Goal: Obtain resource: Download file/media

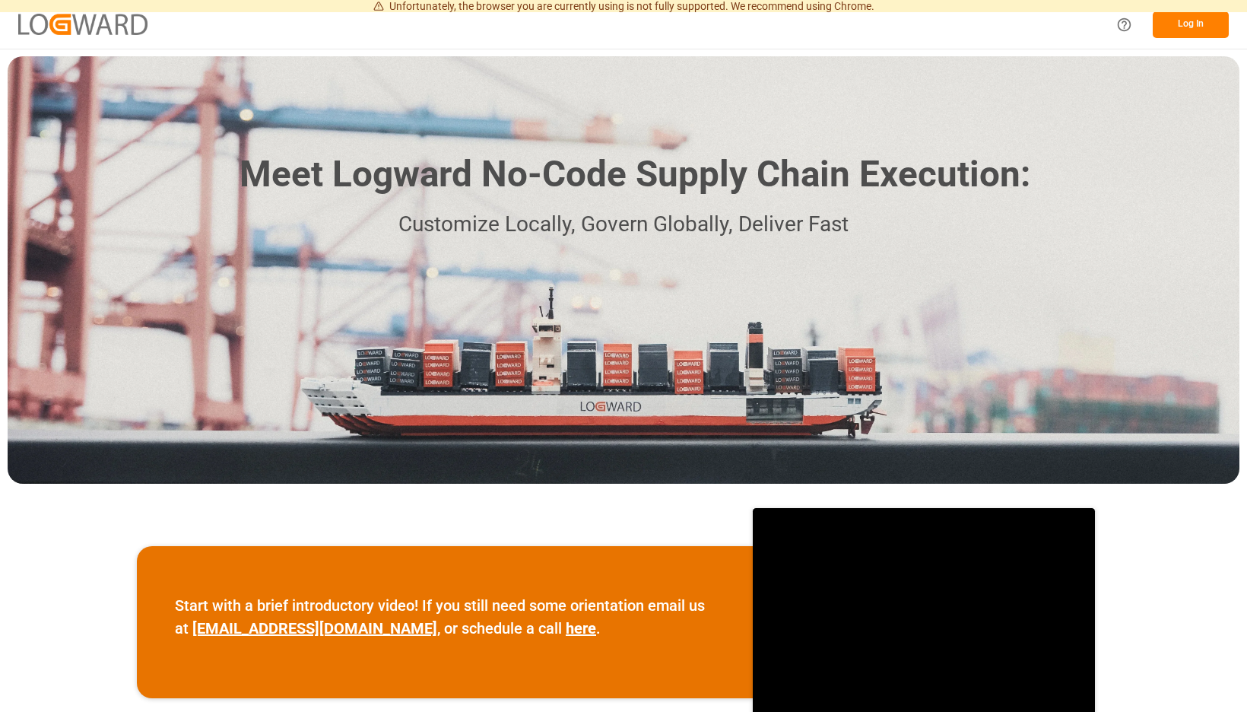
click at [1195, 26] on button "Log In" at bounding box center [1191, 24] width 76 height 27
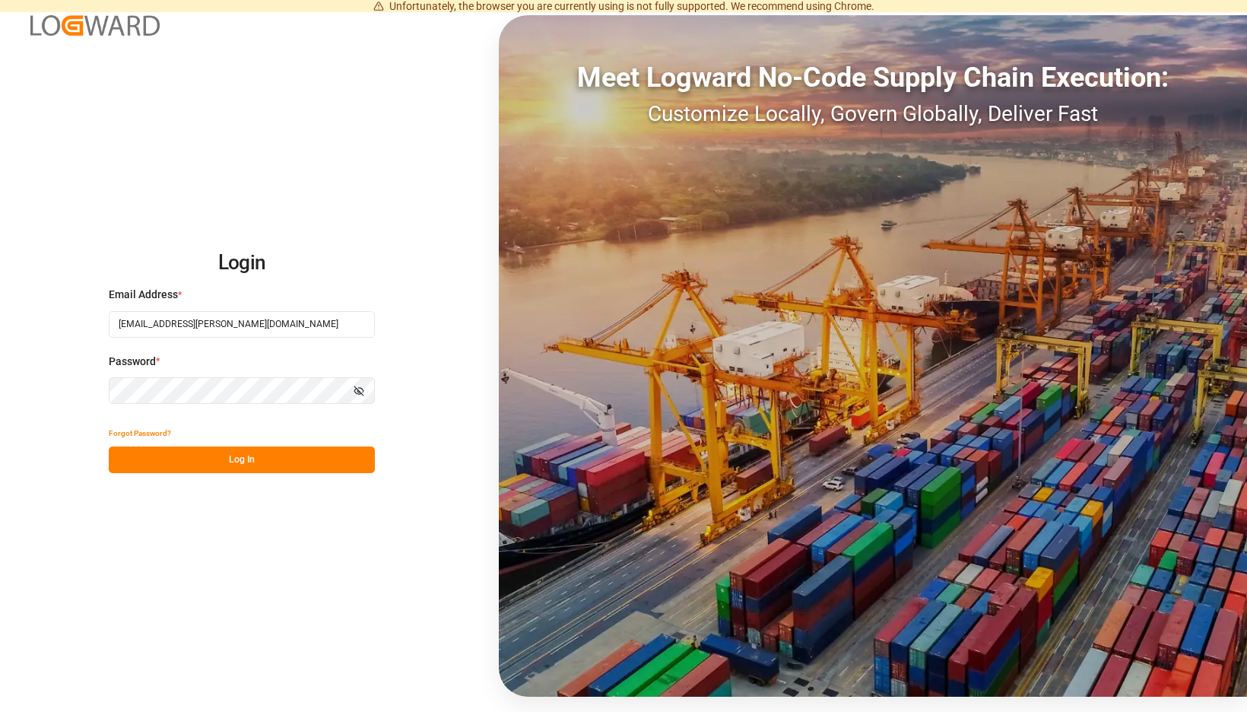
click at [359, 465] on button "Log In" at bounding box center [242, 459] width 266 height 27
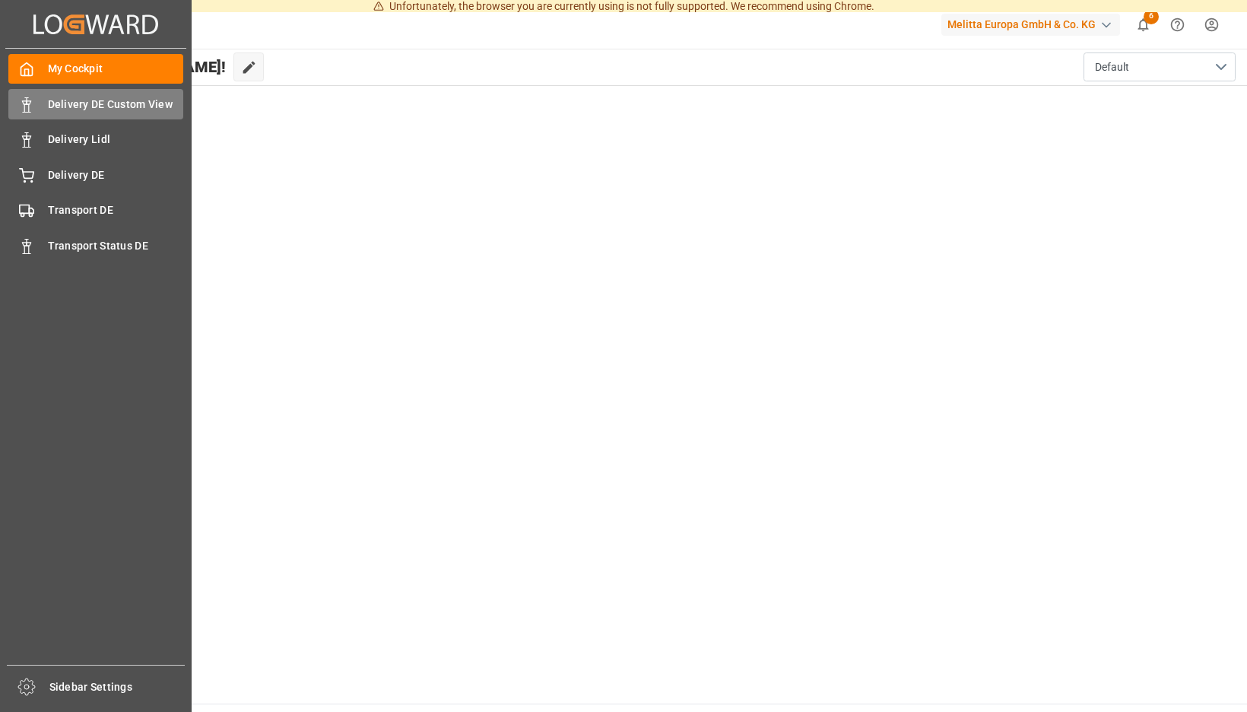
click at [34, 102] on div "Delivery DE Custom View Delivery DE Custom View" at bounding box center [95, 104] width 175 height 30
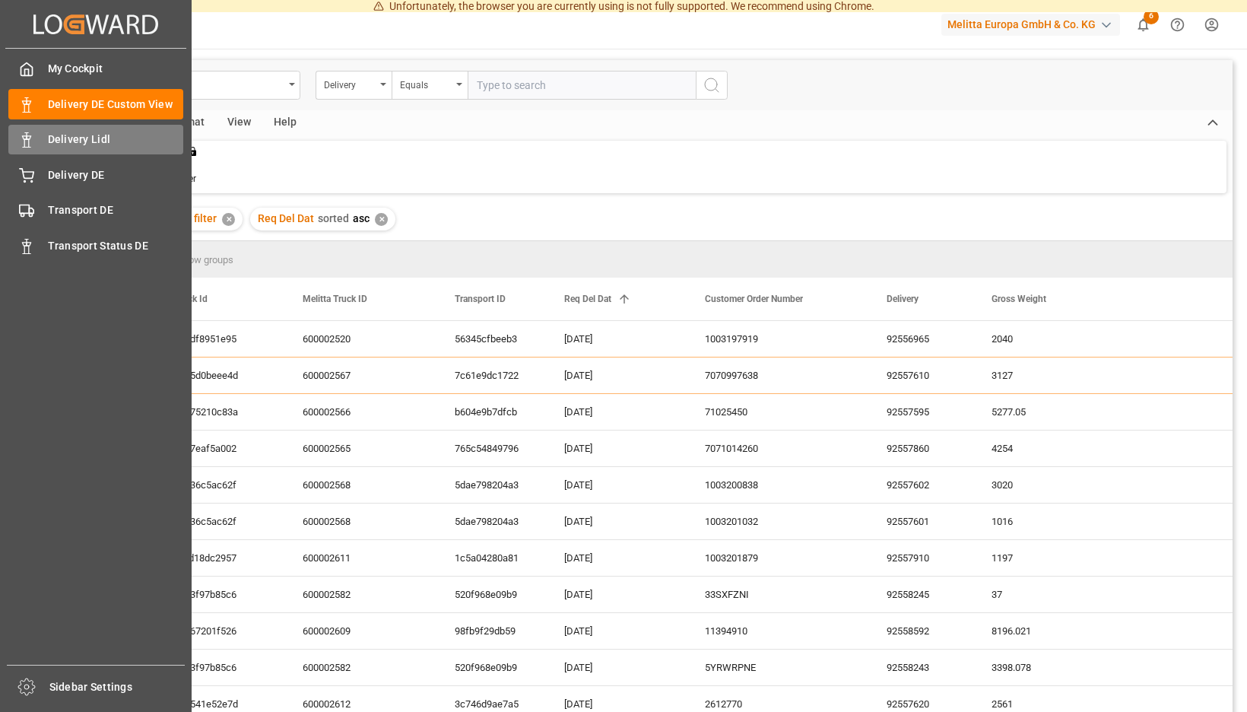
click at [57, 138] on span "Delivery Lidl" at bounding box center [116, 140] width 136 height 16
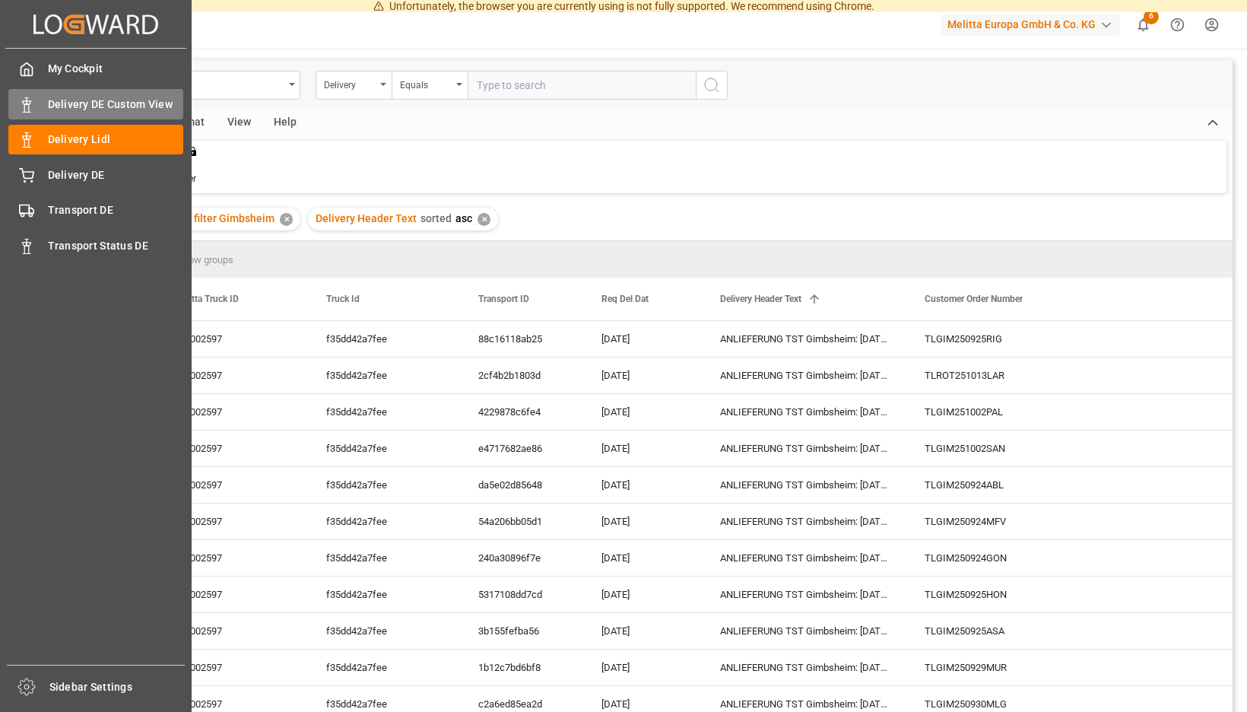
click at [97, 108] on span "Delivery DE Custom View" at bounding box center [116, 105] width 136 height 16
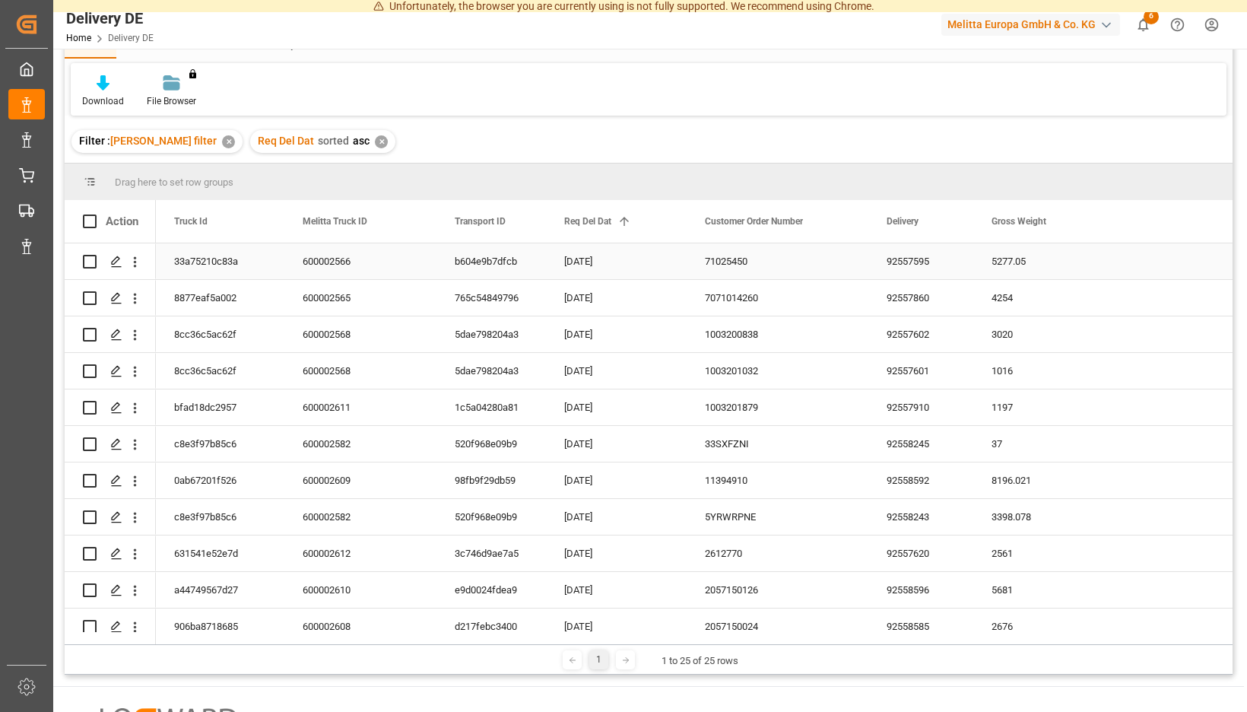
scroll to position [83, 0]
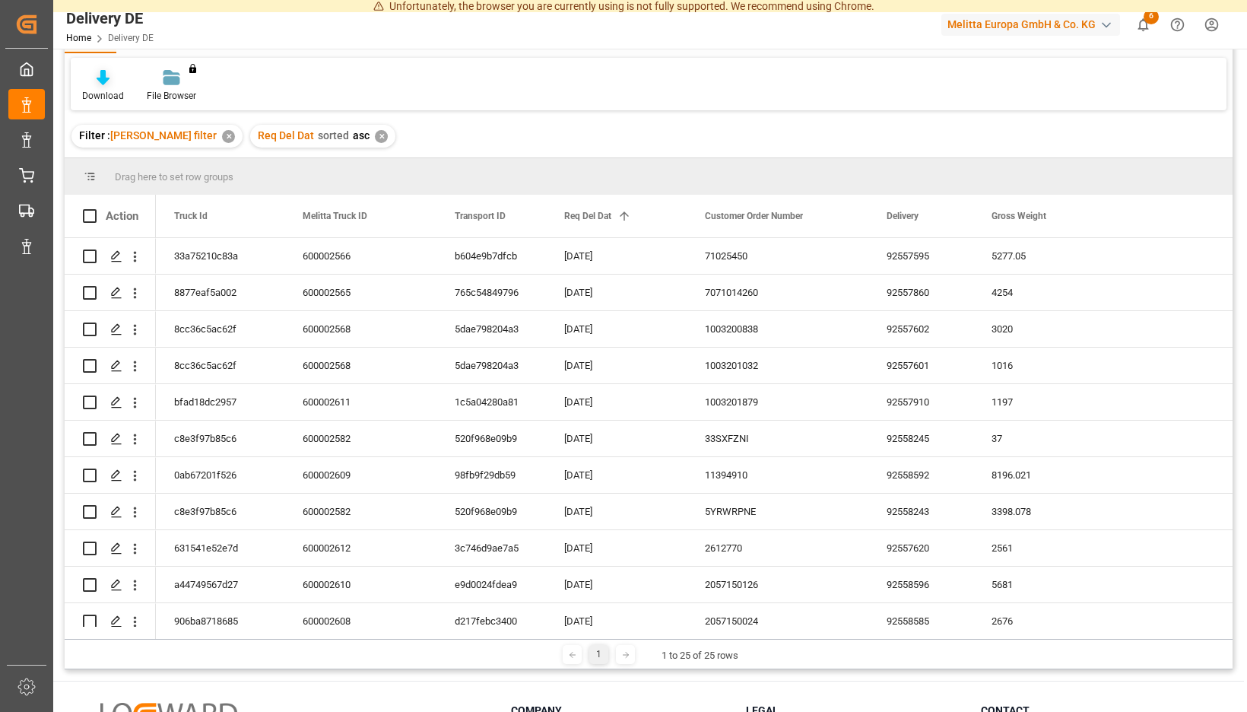
click at [135, 87] on div "Download" at bounding box center [103, 85] width 65 height 33
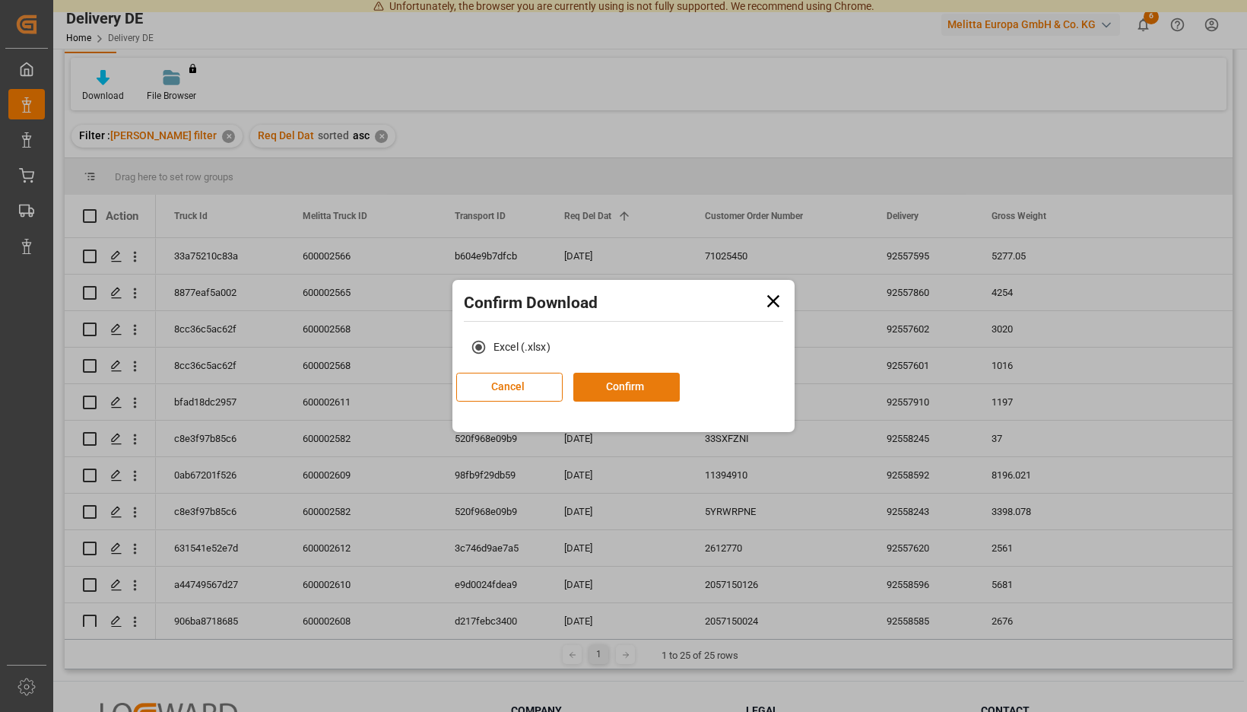
click at [633, 389] on button "Confirm" at bounding box center [626, 387] width 106 height 29
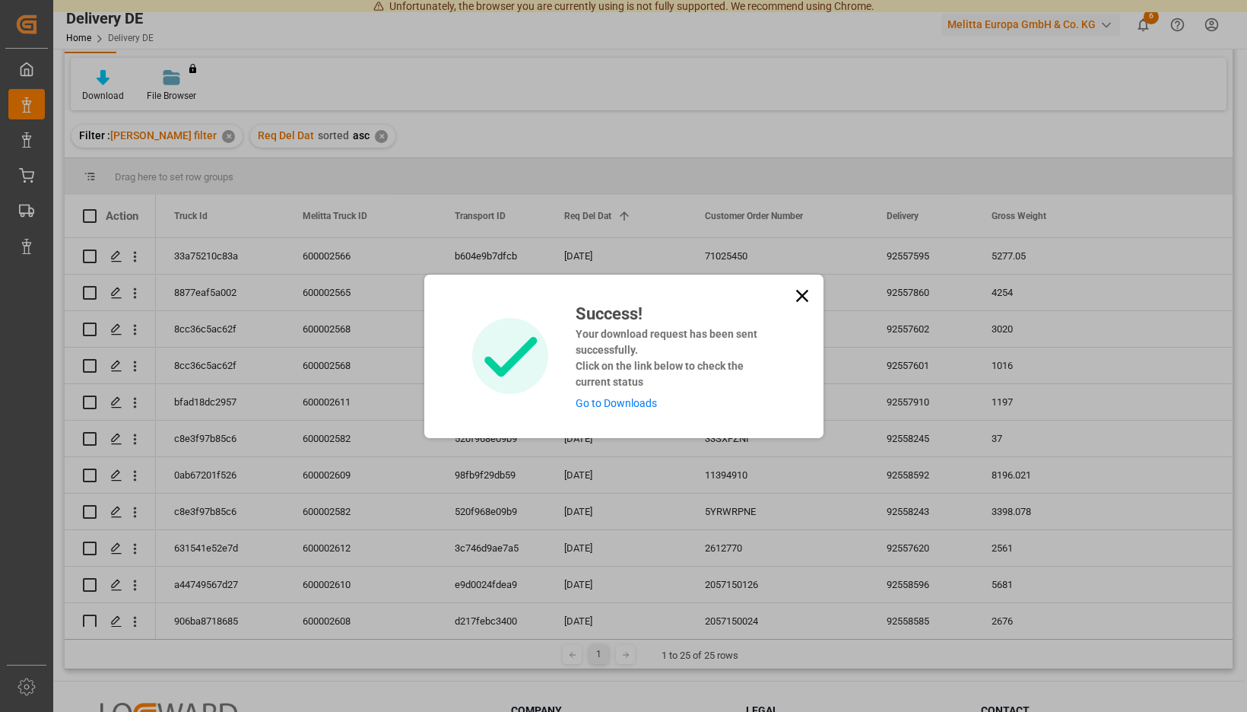
click at [625, 405] on link "Go to Downloads" at bounding box center [616, 403] width 81 height 12
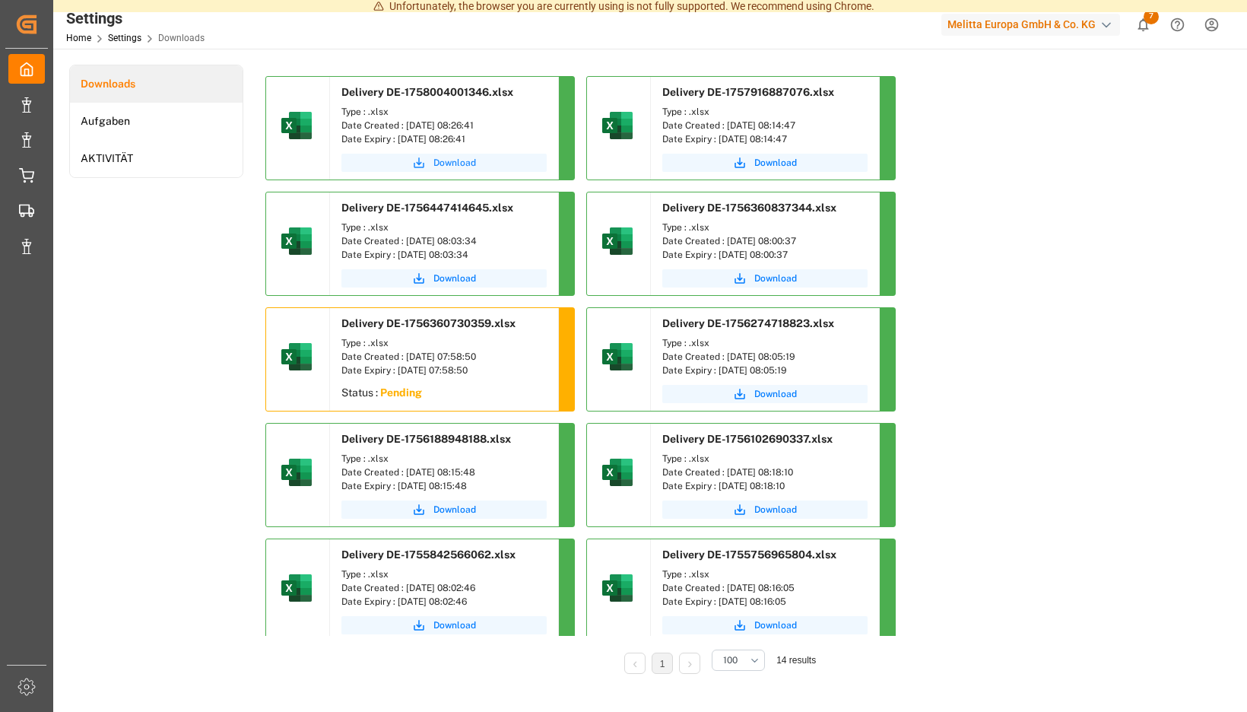
click at [476, 163] on span "Download" at bounding box center [454, 163] width 43 height 14
click at [476, 160] on span "Download" at bounding box center [454, 163] width 43 height 14
click at [1141, 24] on icon "show 7 new notifications" at bounding box center [1143, 25] width 16 height 16
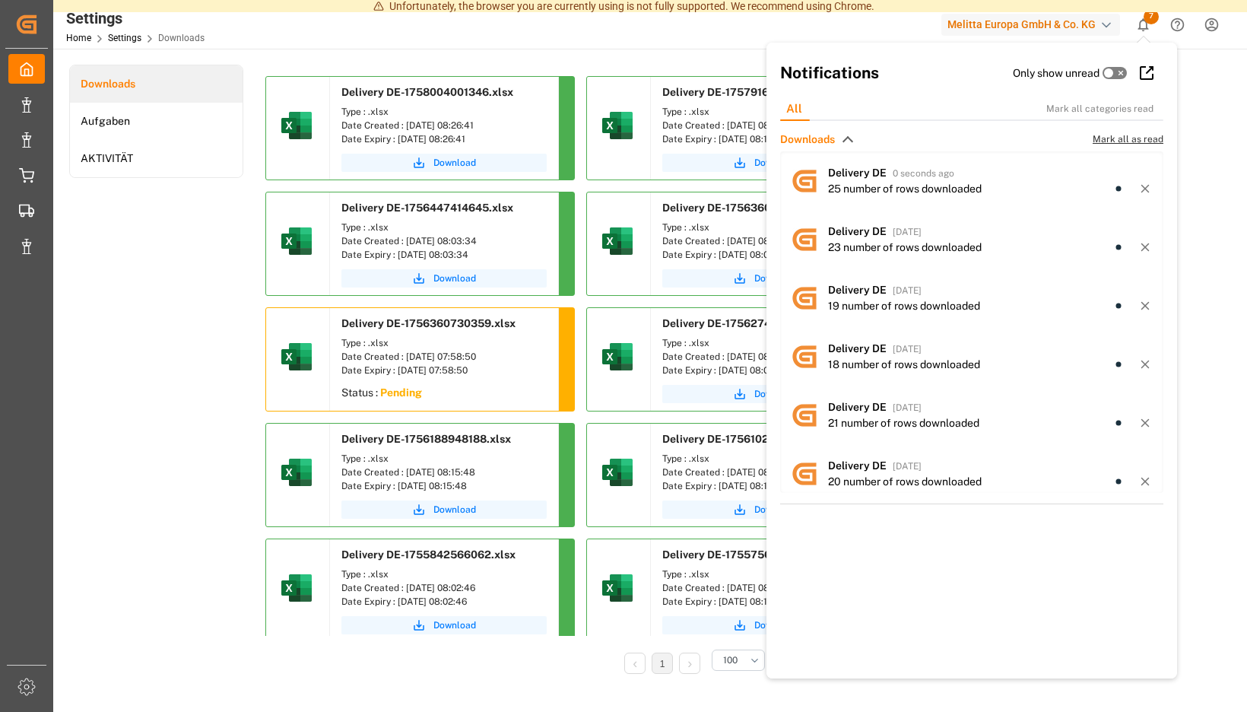
click at [1131, 138] on span "Mark all as read" at bounding box center [1128, 139] width 71 height 14
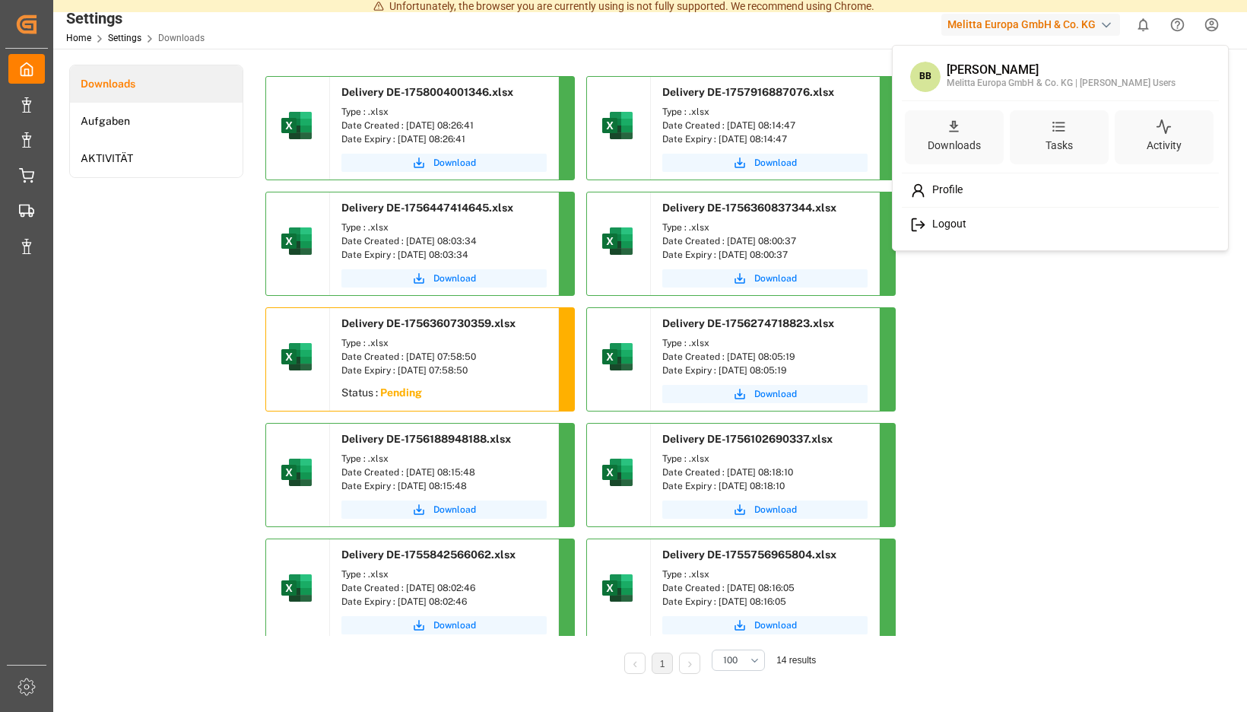
click at [935, 224] on span "Logout" at bounding box center [946, 224] width 40 height 14
